Goal: Task Accomplishment & Management: Manage account settings

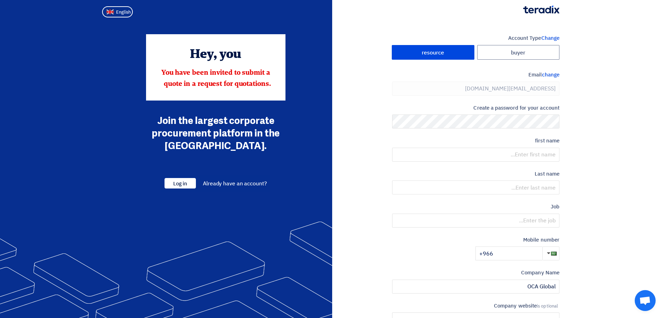
type input "[PHONE_NUMBER]"
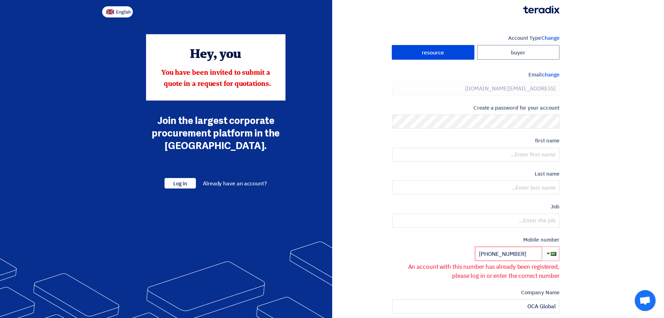
click at [124, 12] on font "English" at bounding box center [123, 12] width 15 height 7
type input "Register"
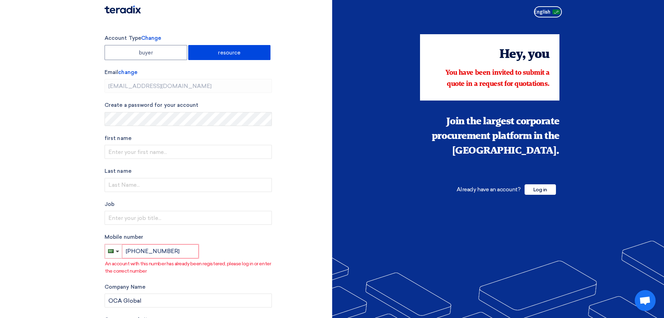
click at [559, 191] on div "Already have an account? Log in" at bounding box center [506, 189] width 106 height 17
click at [548, 191] on span "Log in" at bounding box center [540, 189] width 31 height 10
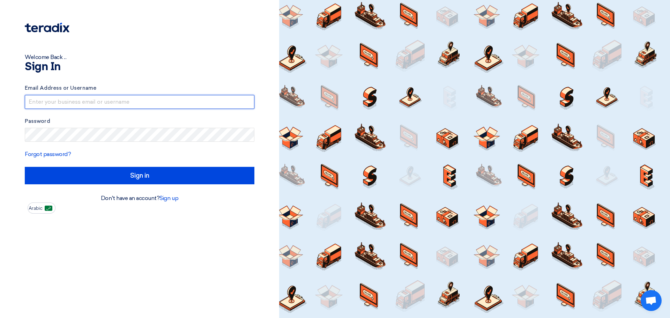
click at [115, 106] on input "text" at bounding box center [139, 102] width 229 height 14
type input "[EMAIL_ADDRESS][DOMAIN_NAME]"
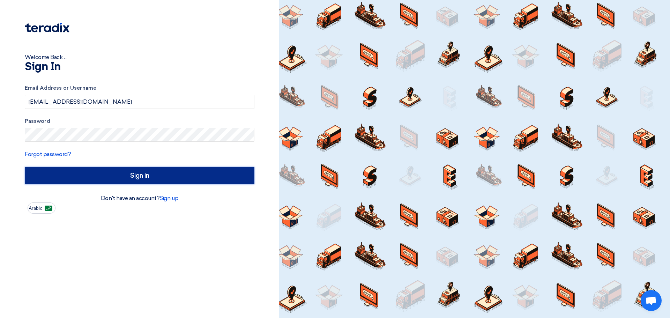
click at [158, 172] on input "Sign in" at bounding box center [139, 175] width 229 height 17
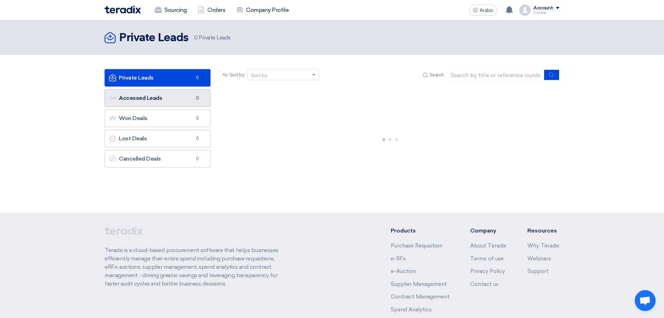
click at [176, 104] on link "Accessed Leads Accessed Leads 0" at bounding box center [158, 97] width 106 height 17
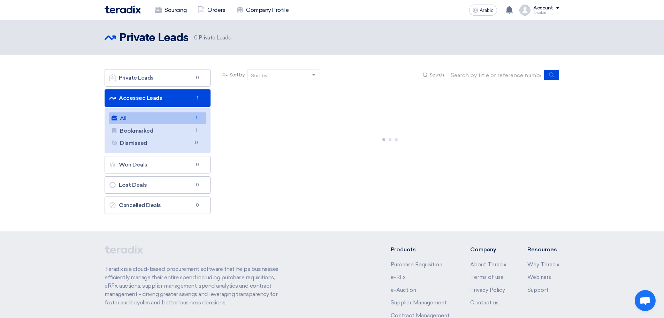
click at [193, 119] on span "1" at bounding box center [197, 117] width 8 height 7
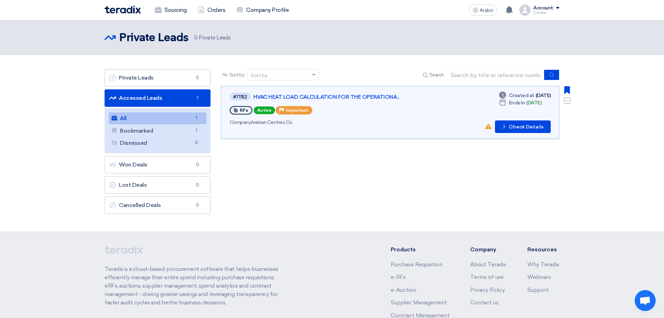
click at [420, 115] on div "RFx Active Priority Important" at bounding box center [329, 110] width 199 height 11
click at [384, 97] on font "HVAC HEAT LOAD CALCULATION FOR THE OPERATIONA..." at bounding box center [327, 97] width 146 height 6
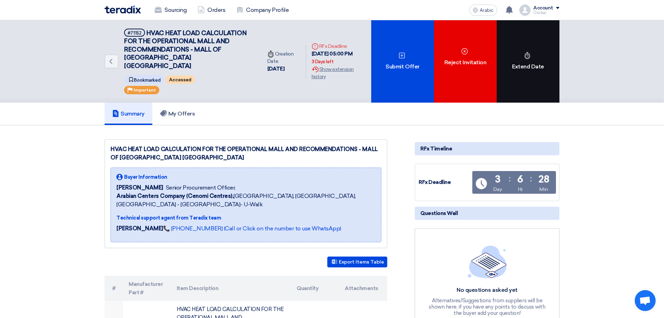
click at [546, 60] on div "Extend Date" at bounding box center [528, 61] width 63 height 82
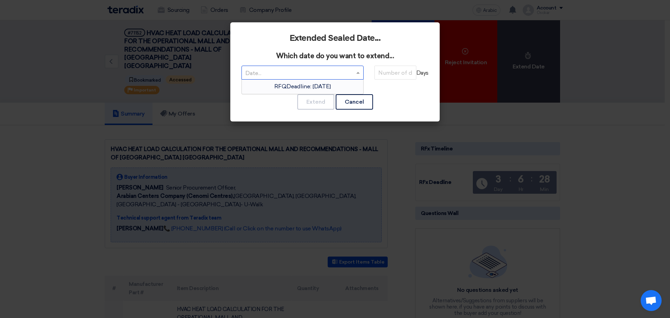
click at [355, 74] on span at bounding box center [358, 72] width 9 height 8
click at [331, 87] on font "RFQ Deadline: [DATE]" at bounding box center [302, 86] width 58 height 7
click at [390, 76] on input "number" at bounding box center [395, 73] width 42 height 14
click at [320, 70] on input "text" at bounding box center [298, 74] width 107 height 12
click at [321, 86] on font "RFQ Deadline: [DATE]" at bounding box center [302, 86] width 59 height 7
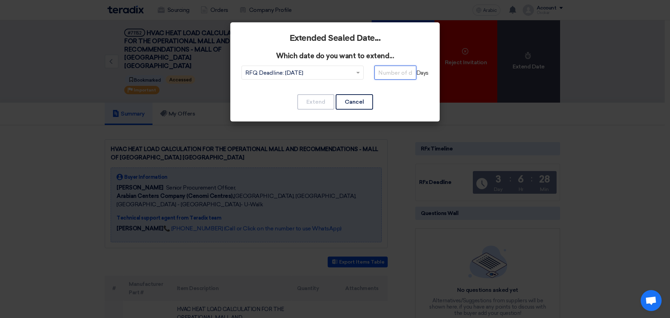
click at [403, 72] on input "number" at bounding box center [395, 73] width 42 height 14
click at [401, 76] on input "number" at bounding box center [395, 73] width 42 height 14
click at [403, 73] on input "number" at bounding box center [395, 73] width 42 height 14
type input "5"
click at [312, 101] on font "Extend" at bounding box center [315, 101] width 19 height 7
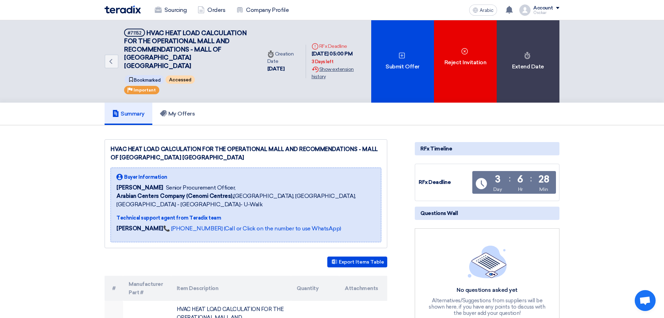
click at [318, 74] on font "Show extension history" at bounding box center [333, 72] width 42 height 13
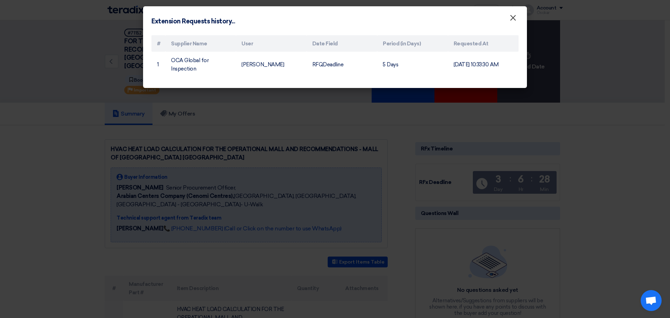
click at [513, 18] on font "×" at bounding box center [512, 20] width 7 height 14
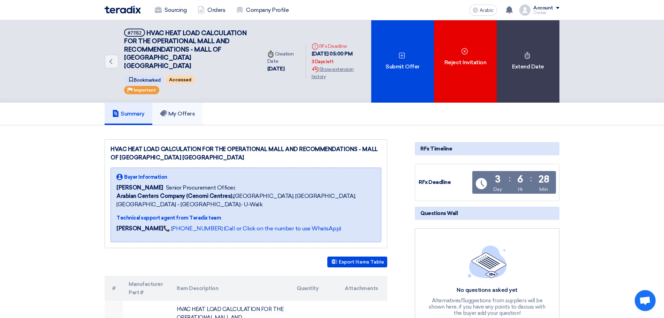
click at [192, 114] on font "My Offers" at bounding box center [181, 113] width 27 height 7
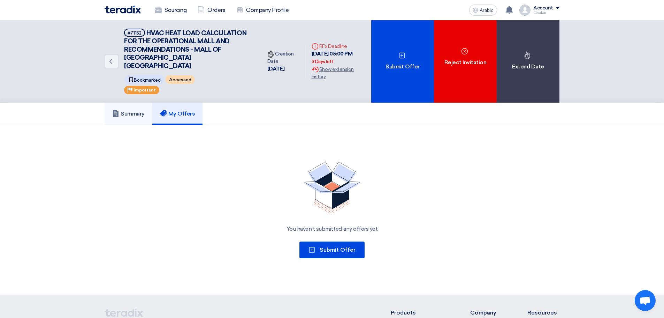
click at [139, 113] on font "Summary" at bounding box center [133, 113] width 24 height 7
